Goal: Communication & Community: Answer question/provide support

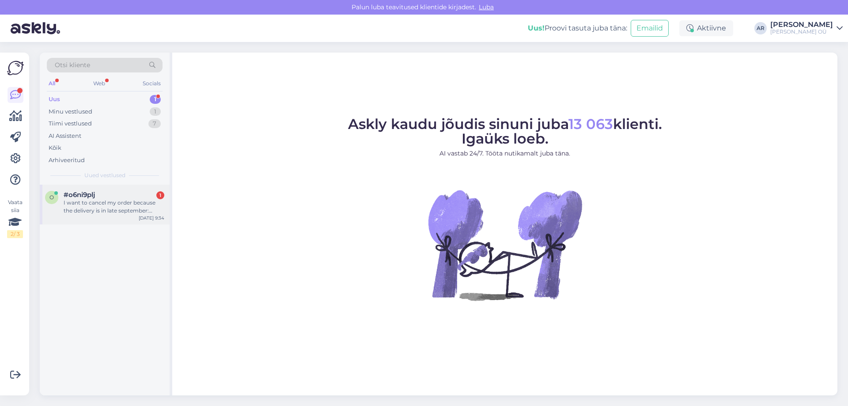
click at [89, 212] on div "I want to cancel my order because the delivery is in late september: Tellimus n…" at bounding box center [114, 207] width 101 height 16
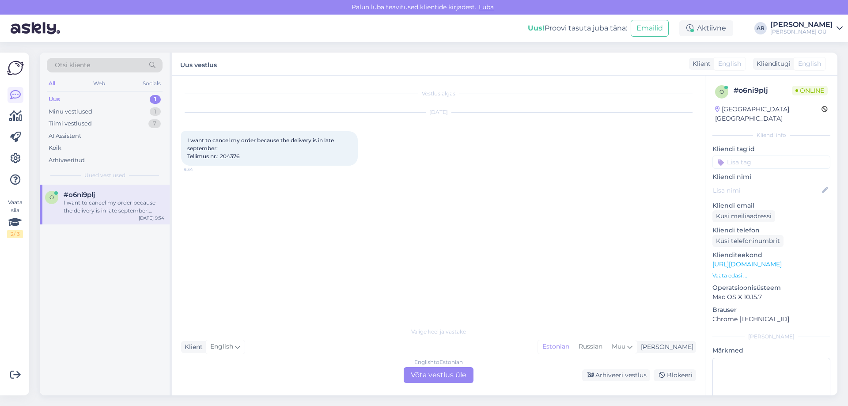
click at [433, 368] on div "English to Estonian Võta vestlus üle" at bounding box center [439, 375] width 70 height 16
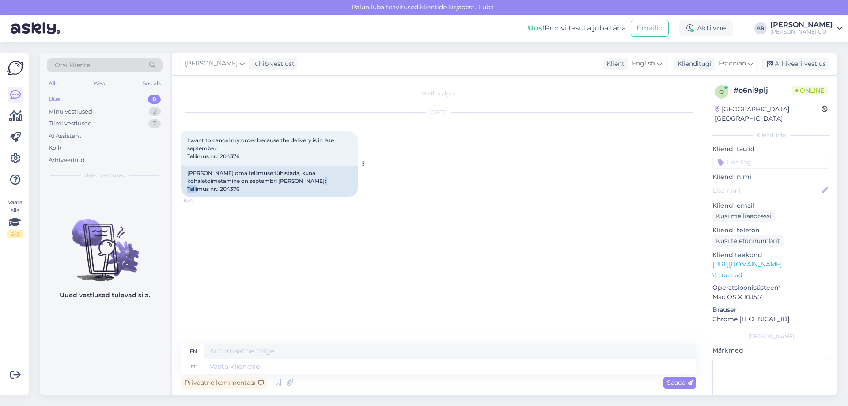
drag, startPoint x: 244, startPoint y: 191, endPoint x: 219, endPoint y: 193, distance: 24.8
click at [219, 193] on div "[PERSON_NAME] oma tellimuse tühistada, kuna kohaletoimetamine on septembri [PER…" at bounding box center [269, 181] width 177 height 31
copy div "204376"
click at [372, 359] on div "en" at bounding box center [438, 351] width 515 height 15
click at [374, 362] on textarea at bounding box center [450, 366] width 492 height 15
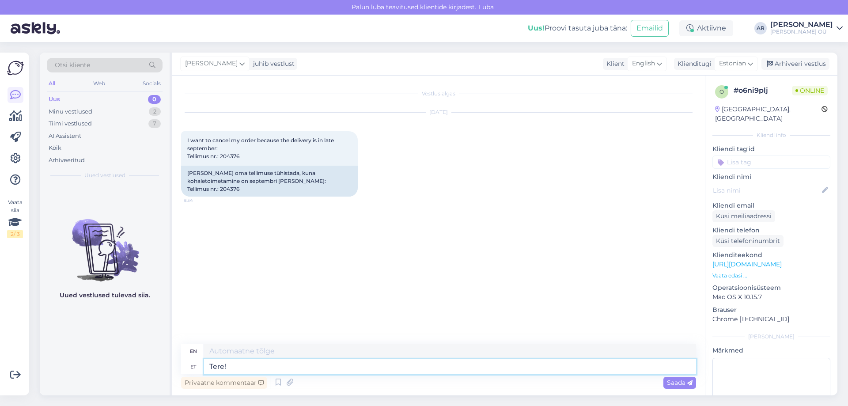
type textarea "Tere!"
type textarea "Hello!"
type textarea "Tere! Tühistame"
type textarea "Hello! We are canceling."
type textarea "Tere! Tühistame Teie"
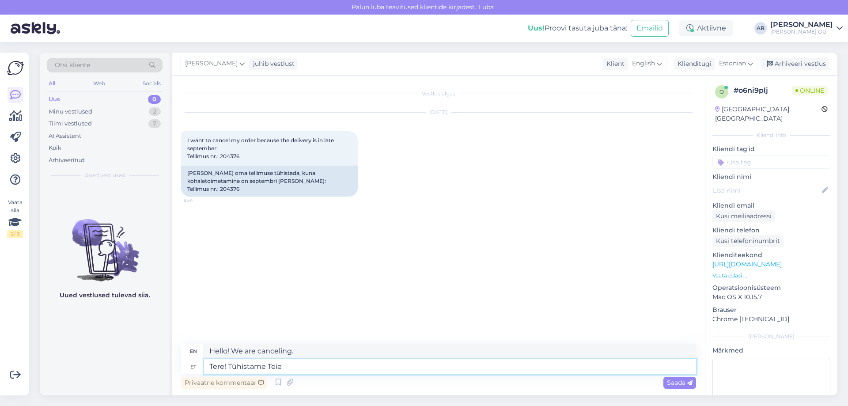
type textarea "Hello! We are canceling your"
type textarea "Tere! Tühistame Teie tellimust0"
type textarea "Hello! We are canceling your order0"
type textarea "Tere! Tühistame Teie tellimust,"
type textarea "Hello! We are canceling your order,"
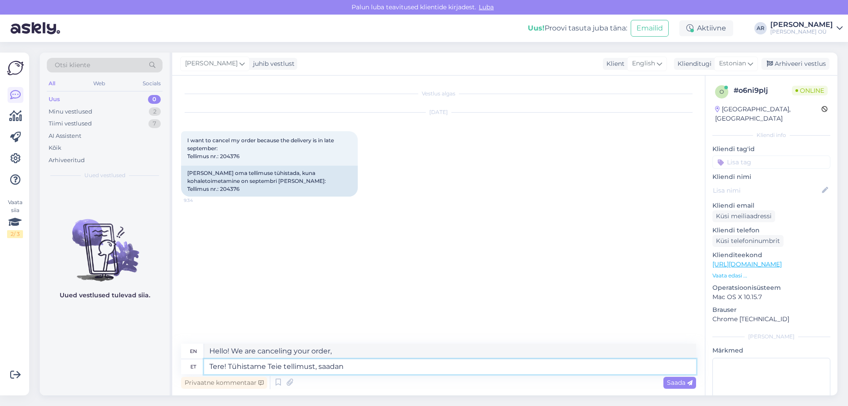
type textarea "Tere! Tühistame Teie tellimust, saadan"
type textarea "Hello! We are canceling your order, I will send"
type textarea "Tere! Tühistame Teie tellimust, saadan Teile"
type textarea "Hello! We are canceling your order, I will send you"
type textarea "Tere! Tühistame Teie tellimust, saadan Teile meile"
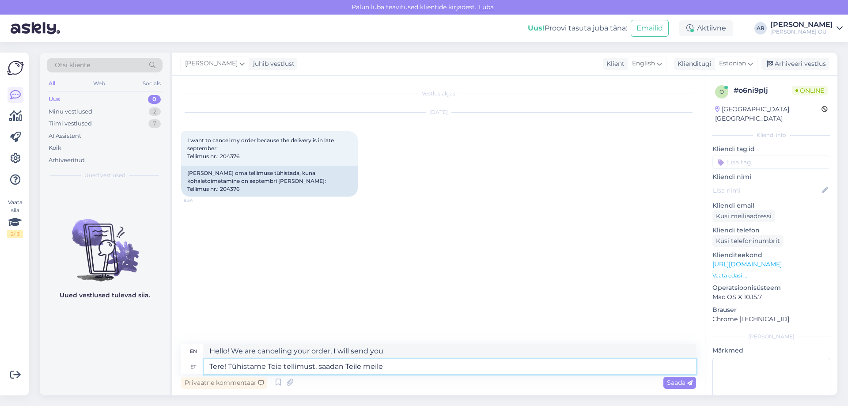
type textarea "Hello! We are canceling your order, I will send you an email."
type textarea "Tere! Tühistame Teie tellimust, saadan Teile [PERSON_NAME] kinnitust"
type textarea "Hello! We are canceling your order, I will send you a confirmation email."
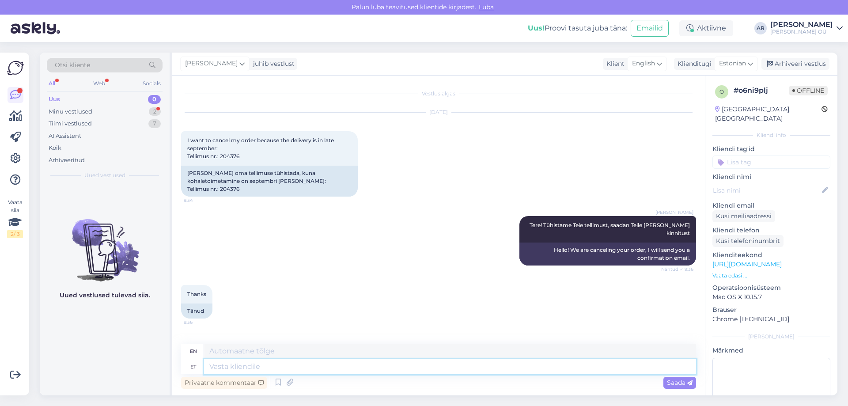
click at [478, 365] on textarea at bounding box center [450, 366] width 492 height 15
type textarea "Palun!"
type textarea "Please!"
type textarea "Palun!"
click at [677, 386] on div "Saada" at bounding box center [679, 383] width 33 height 12
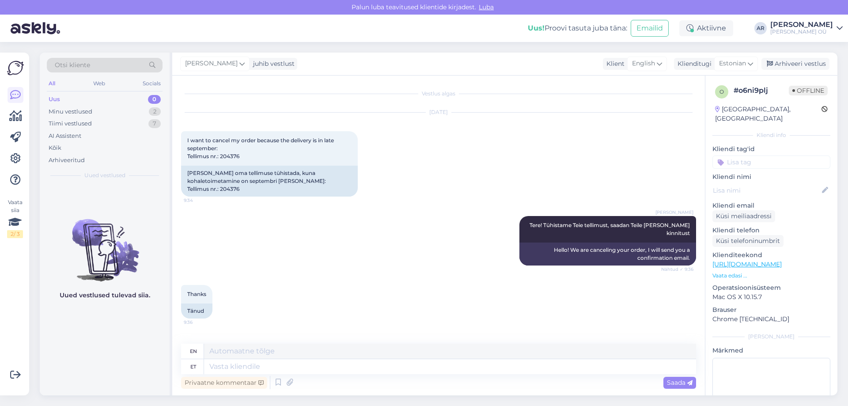
scroll to position [45, 0]
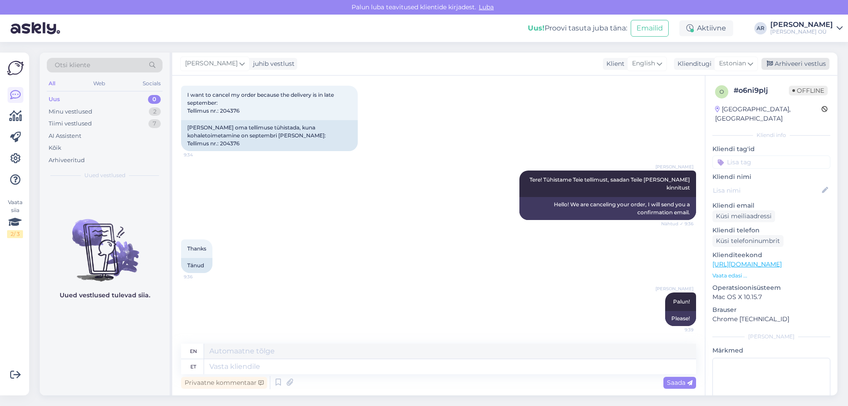
click at [791, 66] on div "Arhiveeri vestlus" at bounding box center [795, 64] width 68 height 12
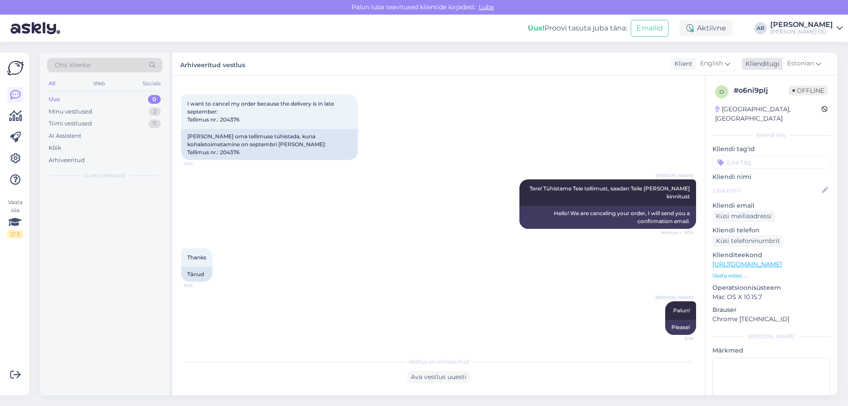
scroll to position [37, 0]
